Goal: Information Seeking & Learning: Learn about a topic

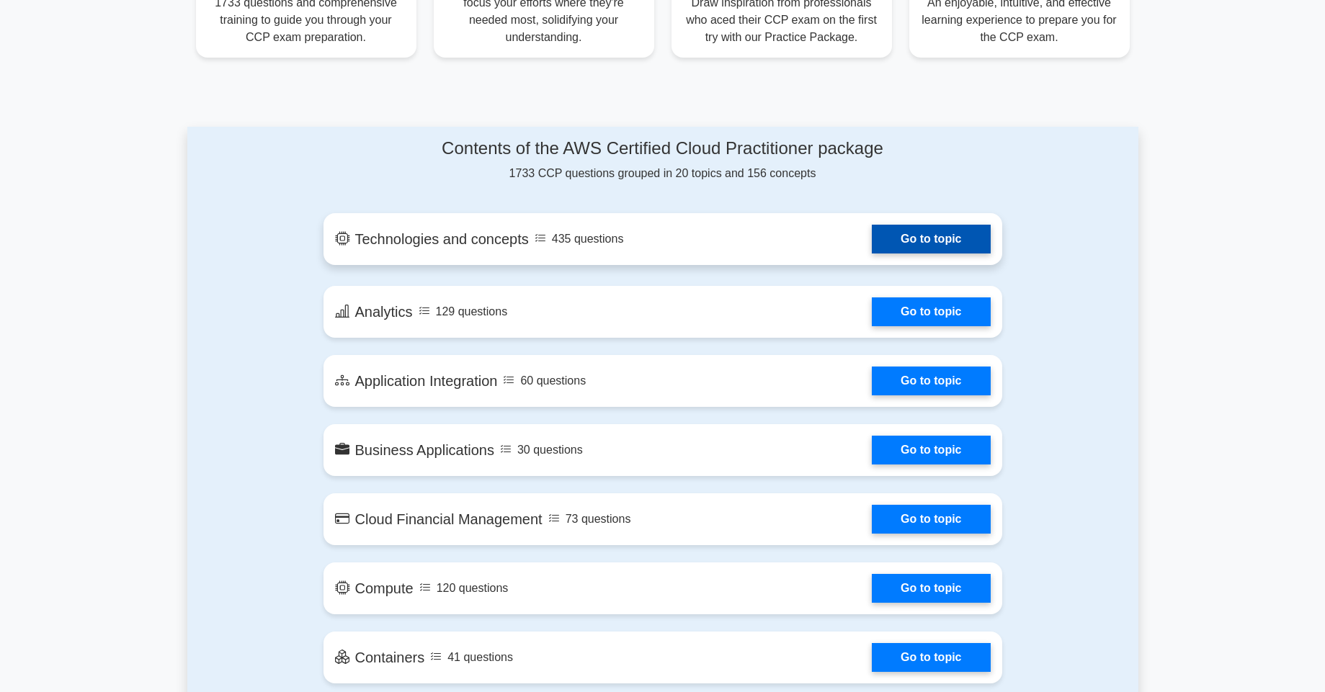
click at [921, 242] on link "Go to topic" at bounding box center [931, 239] width 118 height 29
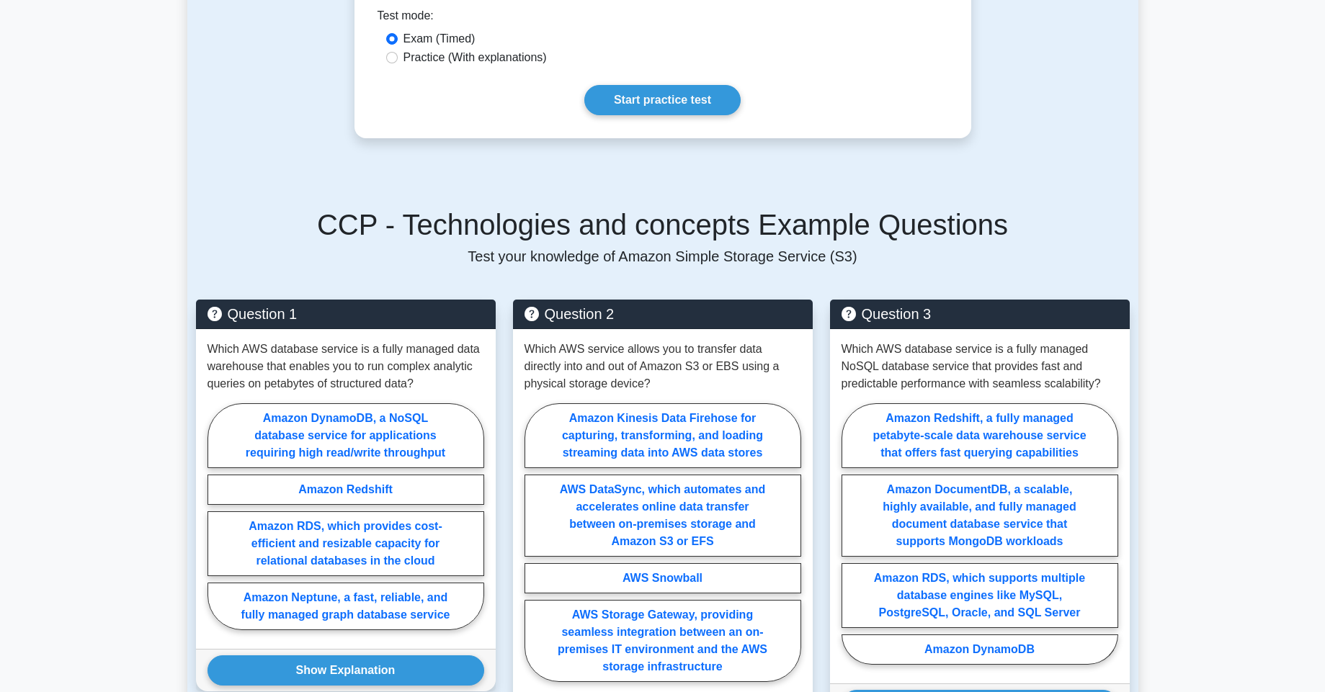
scroll to position [850, 0]
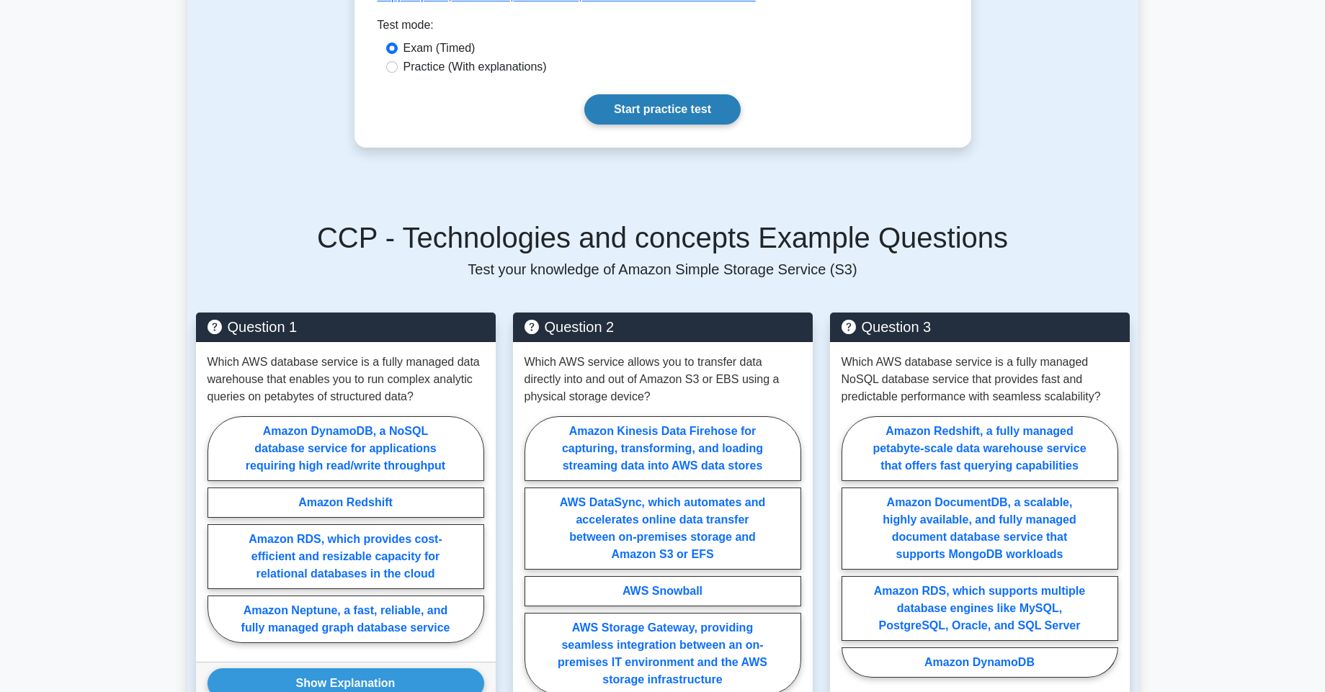
click at [654, 112] on link "Start practice test" at bounding box center [662, 109] width 156 height 30
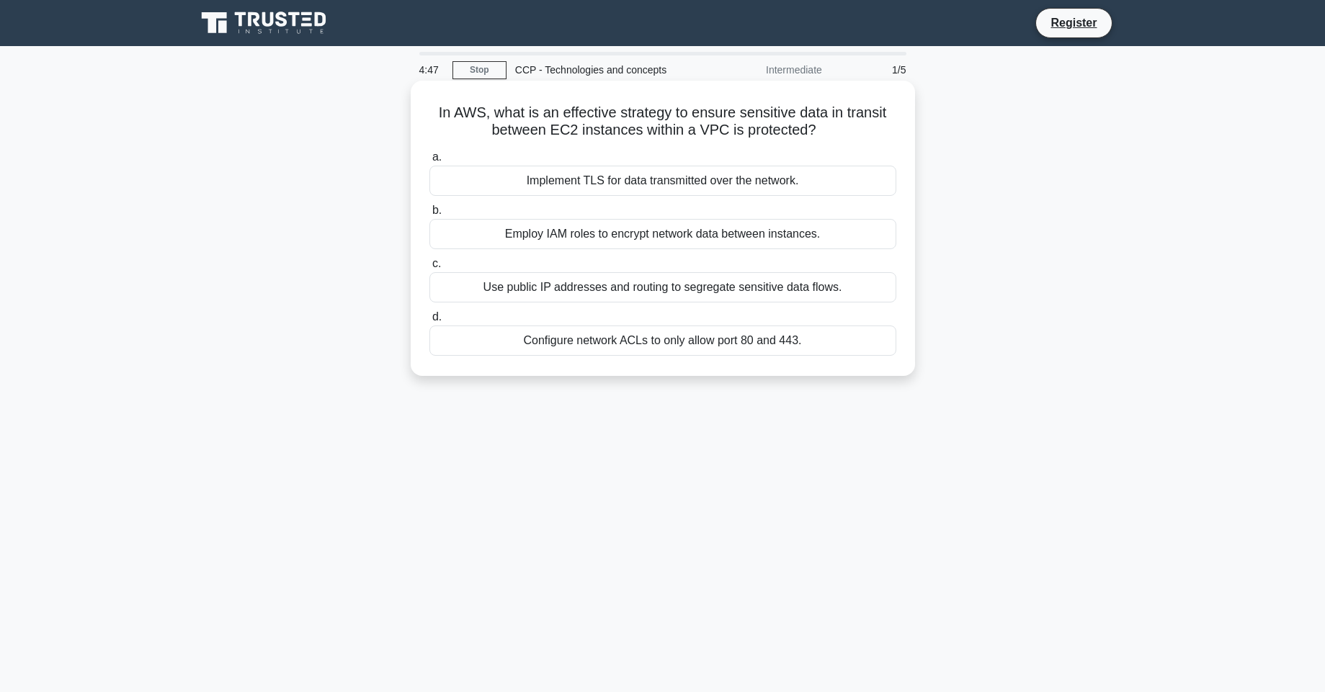
click at [702, 222] on div "Employ IAM roles to encrypt network data between instances." at bounding box center [662, 234] width 467 height 30
click at [429, 215] on input "b. Employ IAM roles to encrypt network data between instances." at bounding box center [429, 210] width 0 height 9
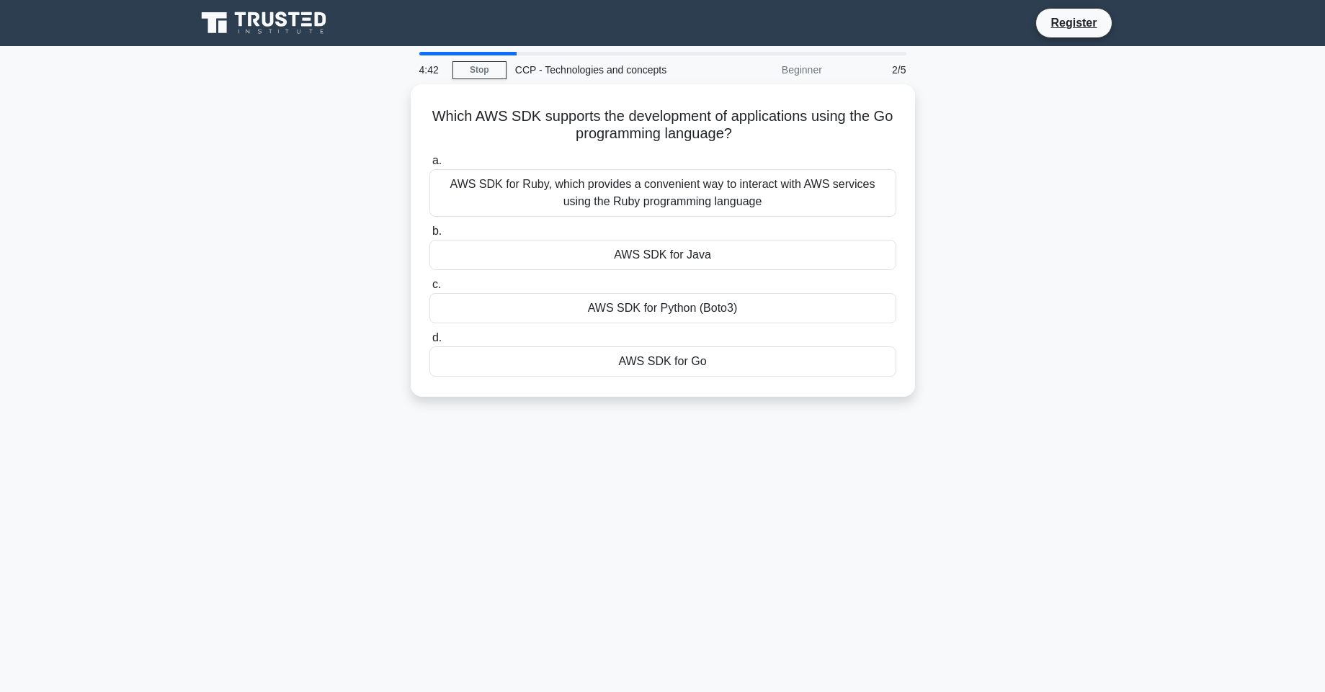
click at [486, 58] on div "4:42 Stop CCP - Technologies and concepts Beginner 2/5" at bounding box center [663, 69] width 504 height 29
click at [482, 71] on link "Stop" at bounding box center [479, 70] width 54 height 18
